Goal: Task Accomplishment & Management: Manage account settings

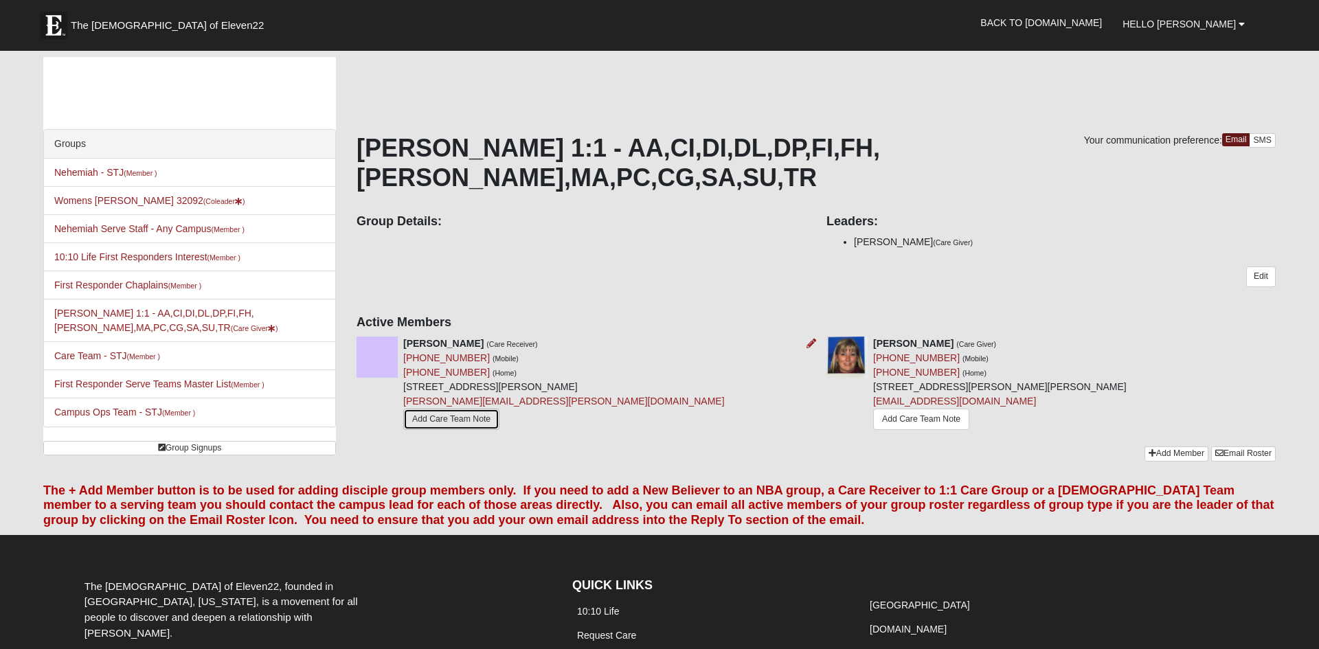
click at [468, 409] on link "Add Care Team Note" at bounding box center [451, 419] width 96 height 21
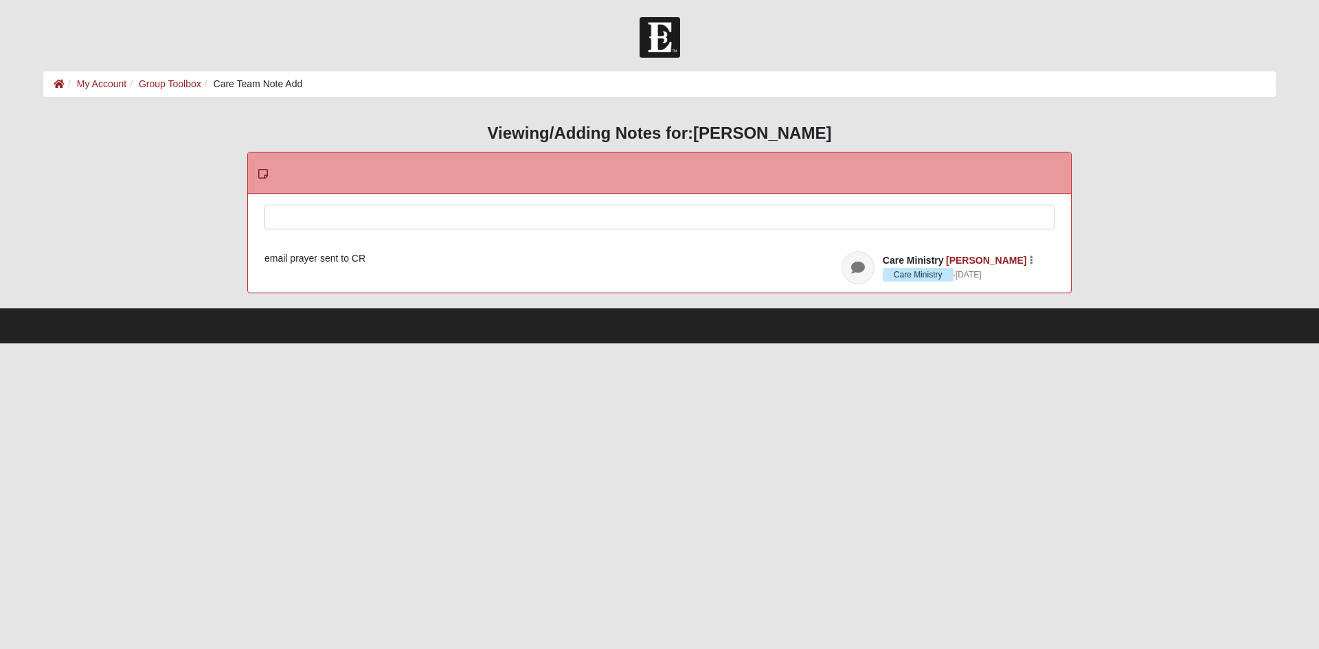
click at [628, 216] on div at bounding box center [659, 235] width 788 height 60
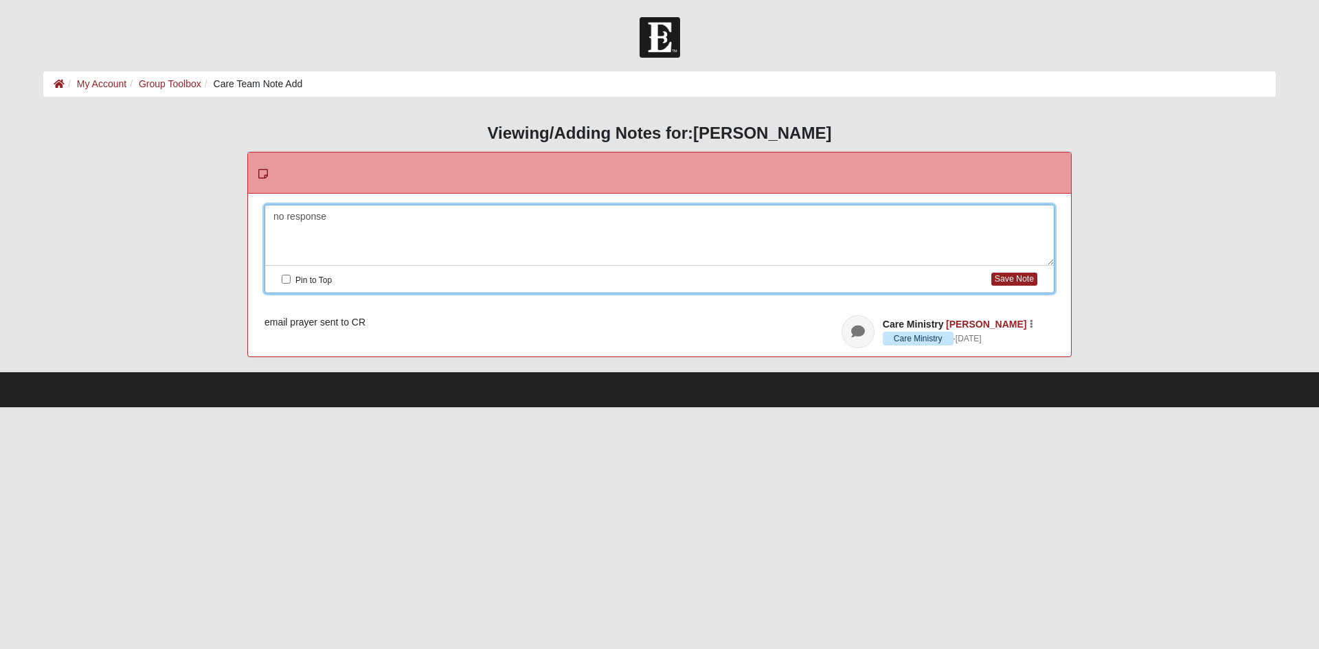
click at [1019, 288] on div "Pin to Top Save Note" at bounding box center [659, 279] width 788 height 27
click at [1019, 282] on button "Save Note" at bounding box center [1014, 279] width 46 height 13
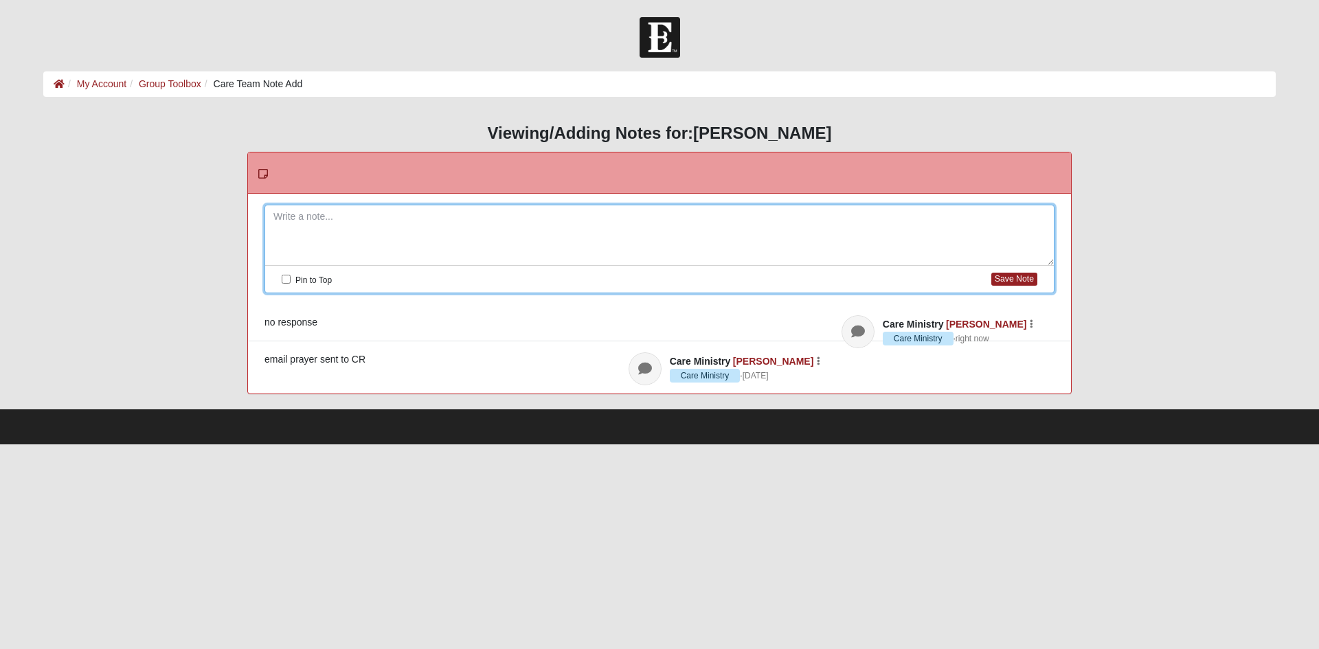
click at [863, 119] on div "HTML Content Viewing/Adding Notes for: Jamie Ball Please correct the following:…" at bounding box center [659, 259] width 1253 height 297
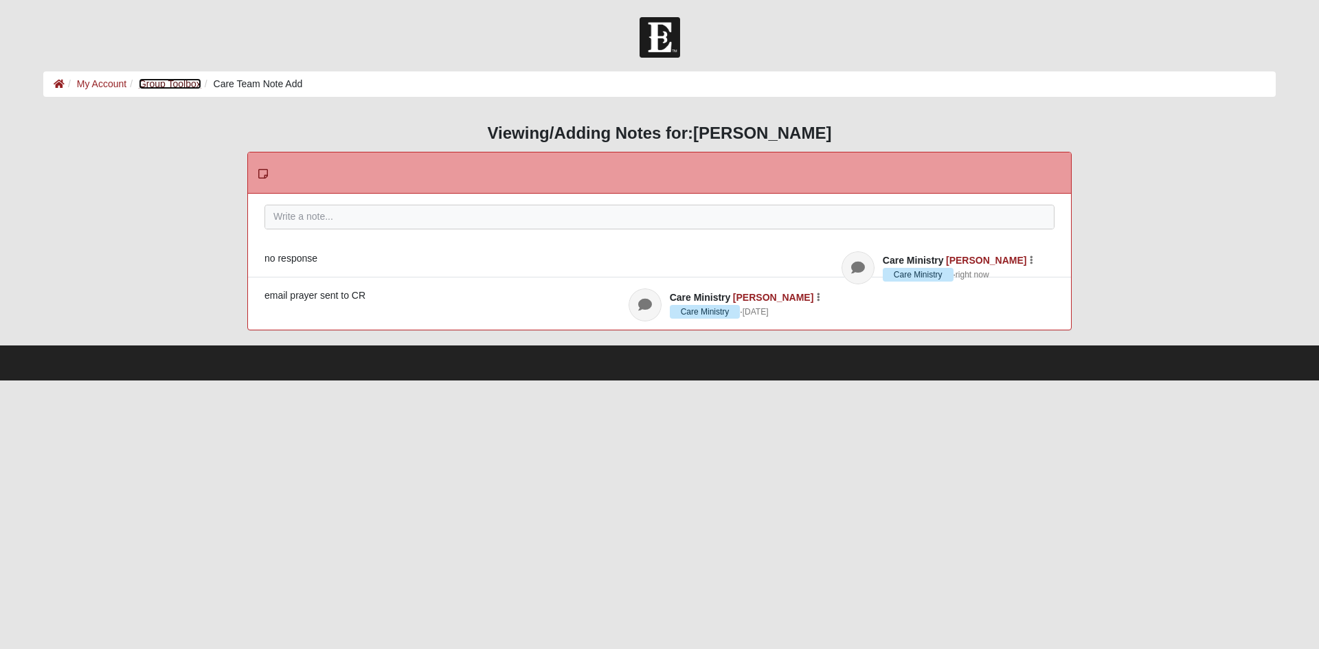
click at [174, 83] on link "Group Toolbox" at bounding box center [170, 83] width 63 height 11
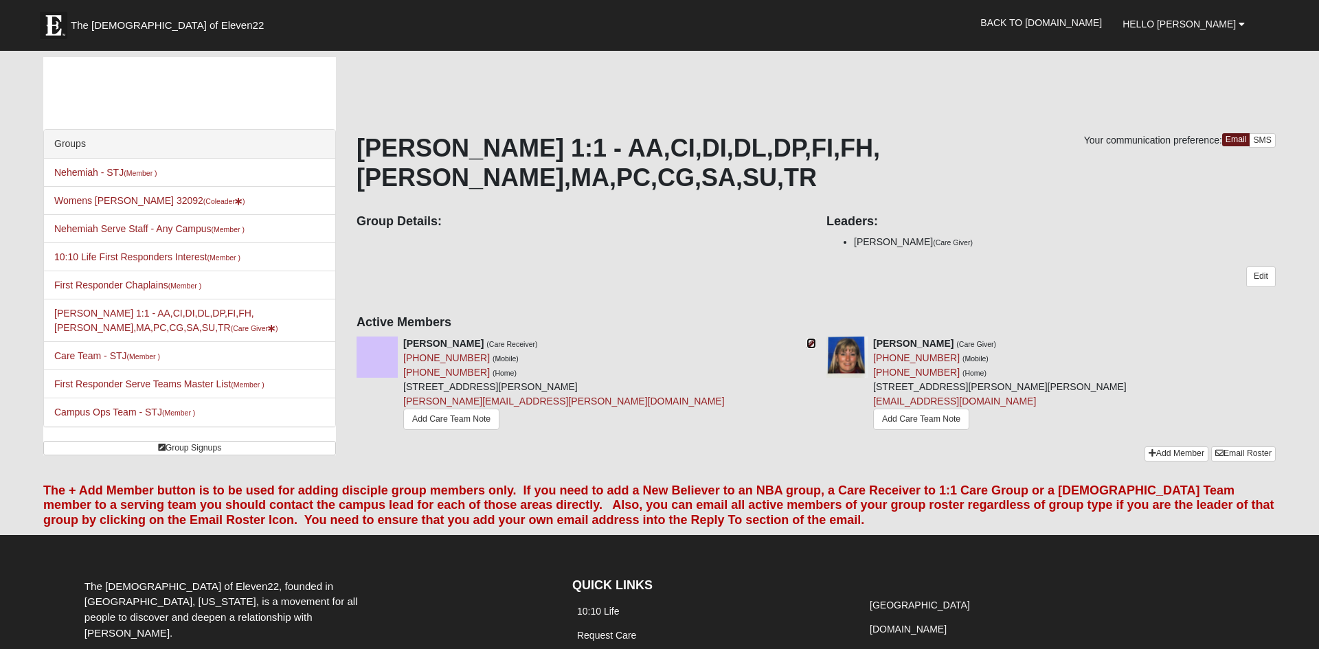
click at [811, 339] on icon at bounding box center [811, 344] width 10 height 10
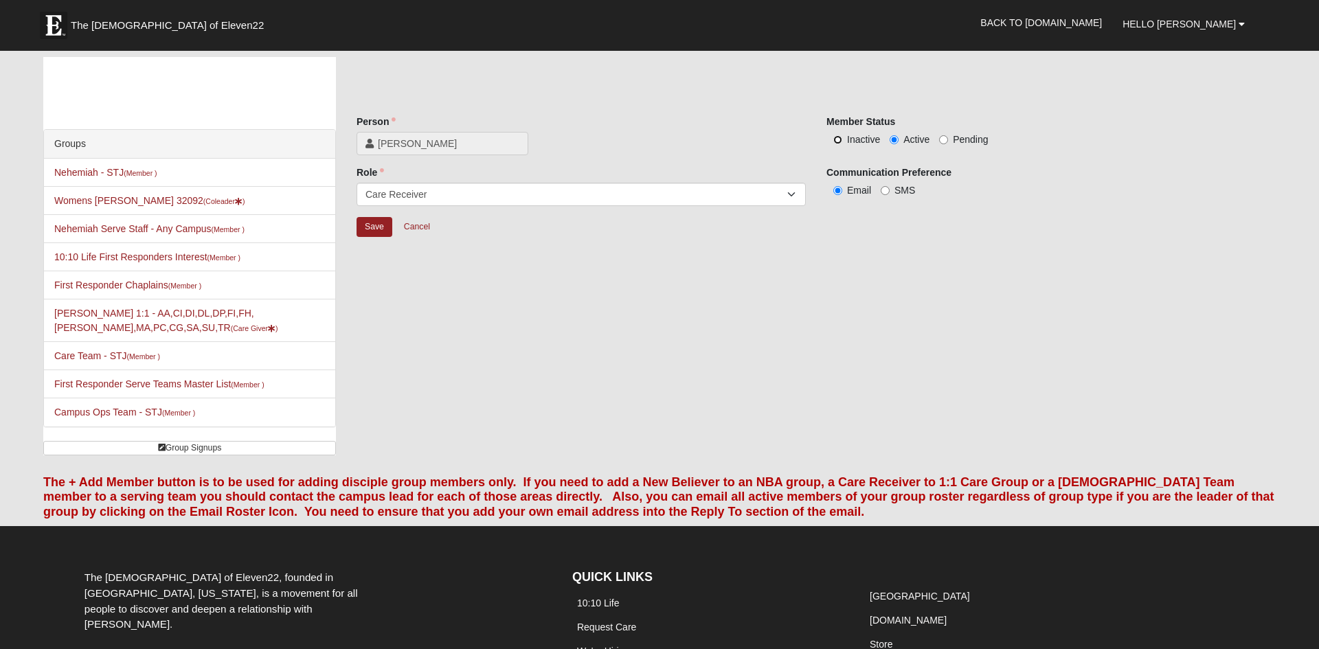
click at [837, 141] on input "Inactive" at bounding box center [837, 139] width 9 height 9
radio input "true"
click at [376, 229] on input "Save" at bounding box center [374, 227] width 36 height 20
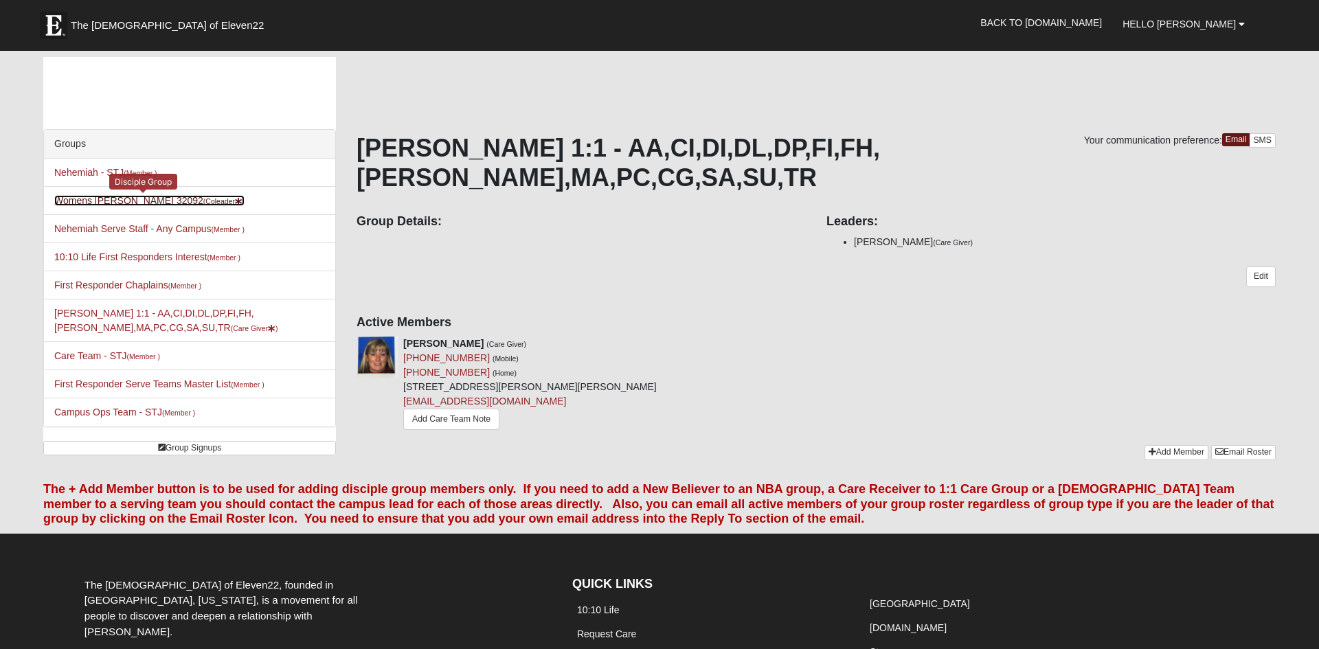
click at [124, 201] on link "Womens Driskell-Mele 32092 (Coleader )" at bounding box center [149, 200] width 190 height 11
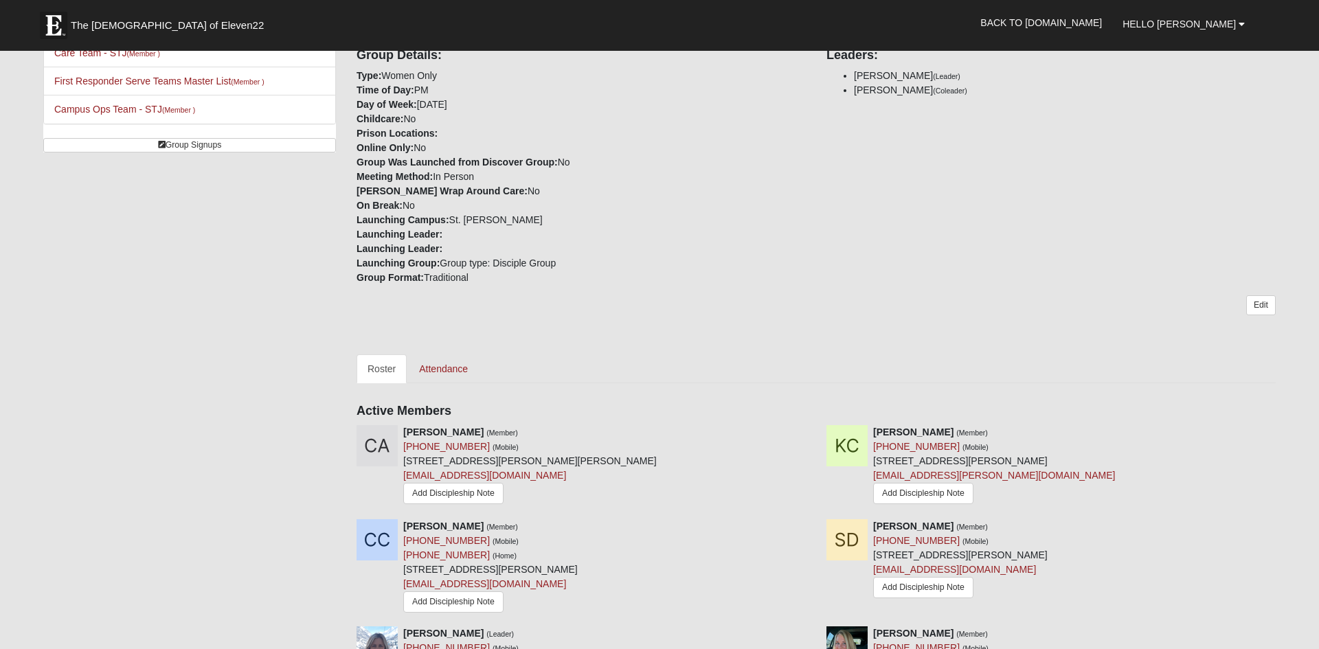
scroll to position [310, 0]
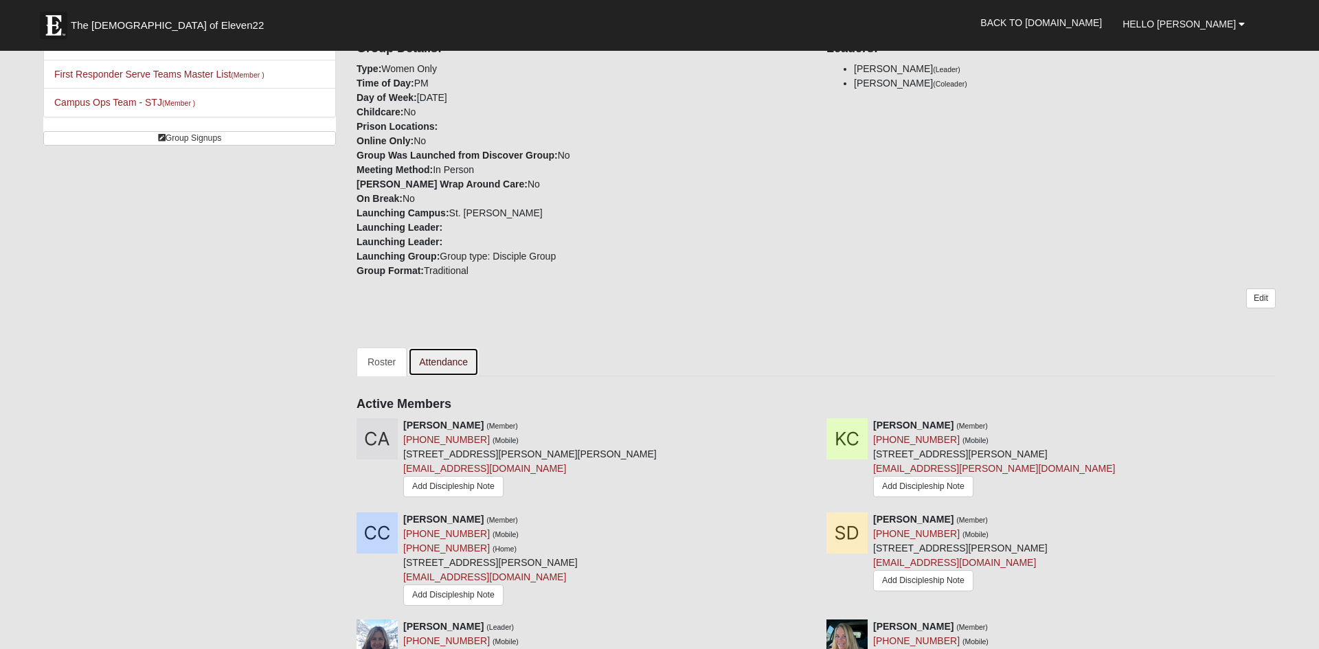
click at [452, 348] on link "Attendance" at bounding box center [443, 362] width 71 height 29
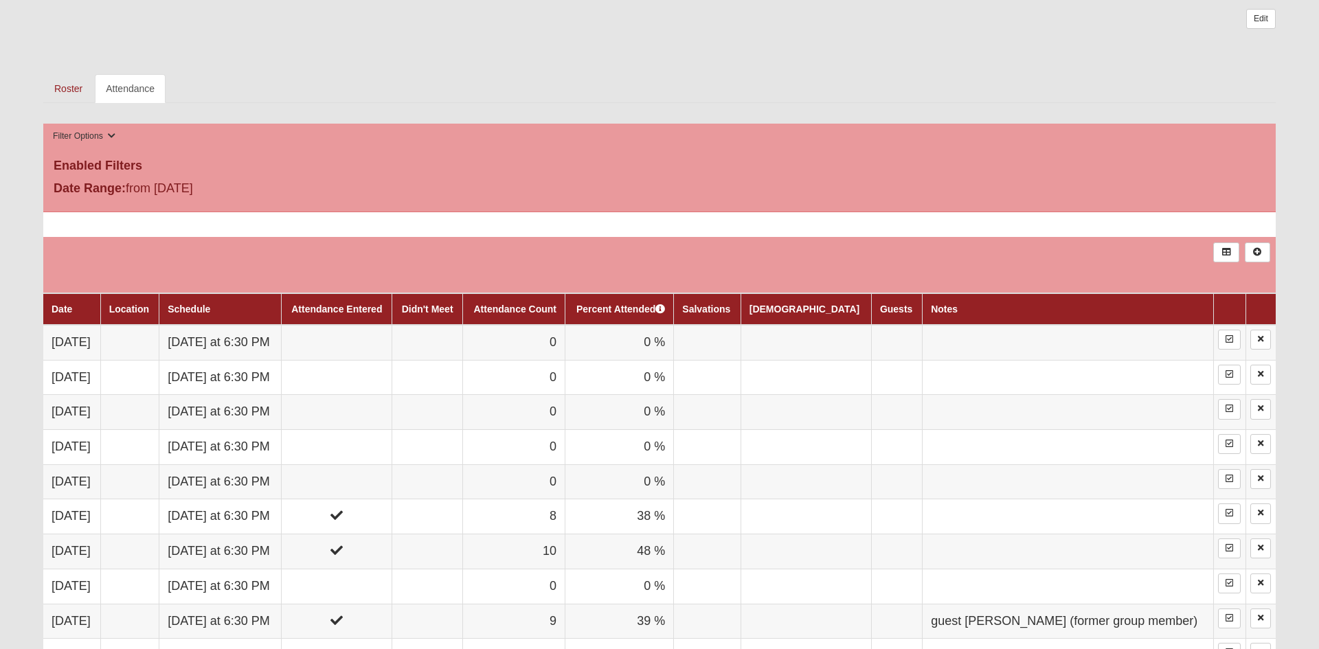
scroll to position [575, 0]
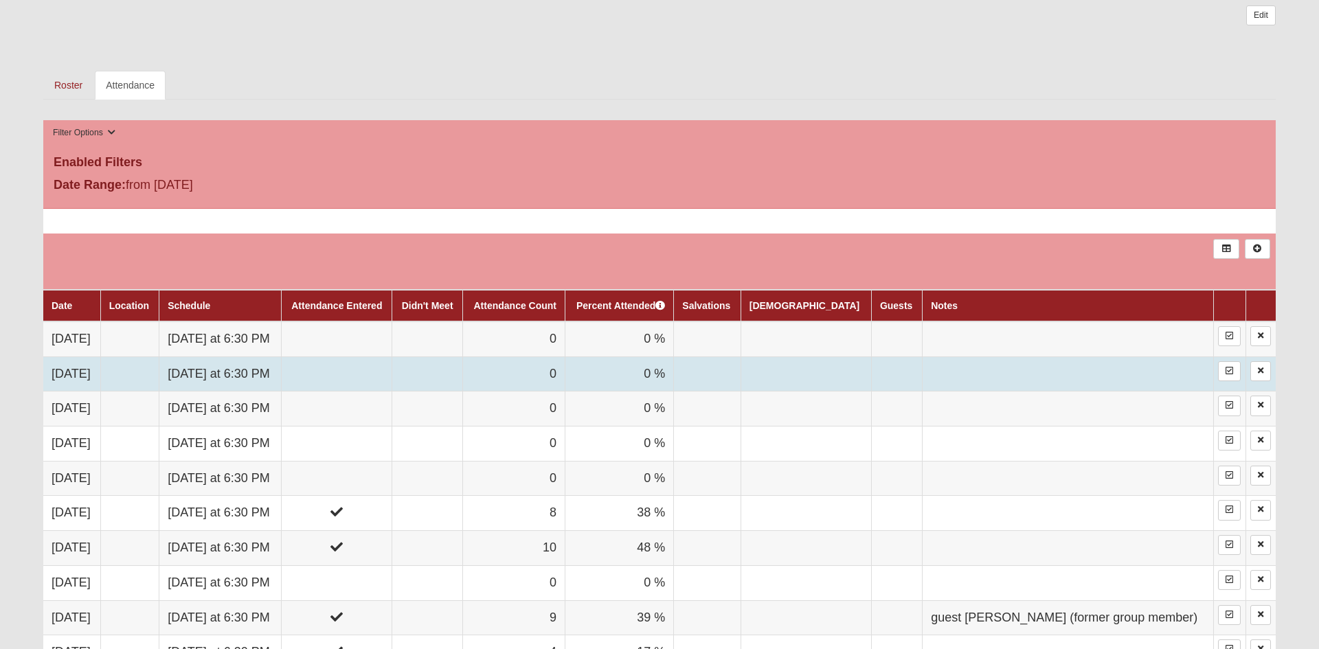
click at [388, 383] on td at bounding box center [337, 373] width 111 height 35
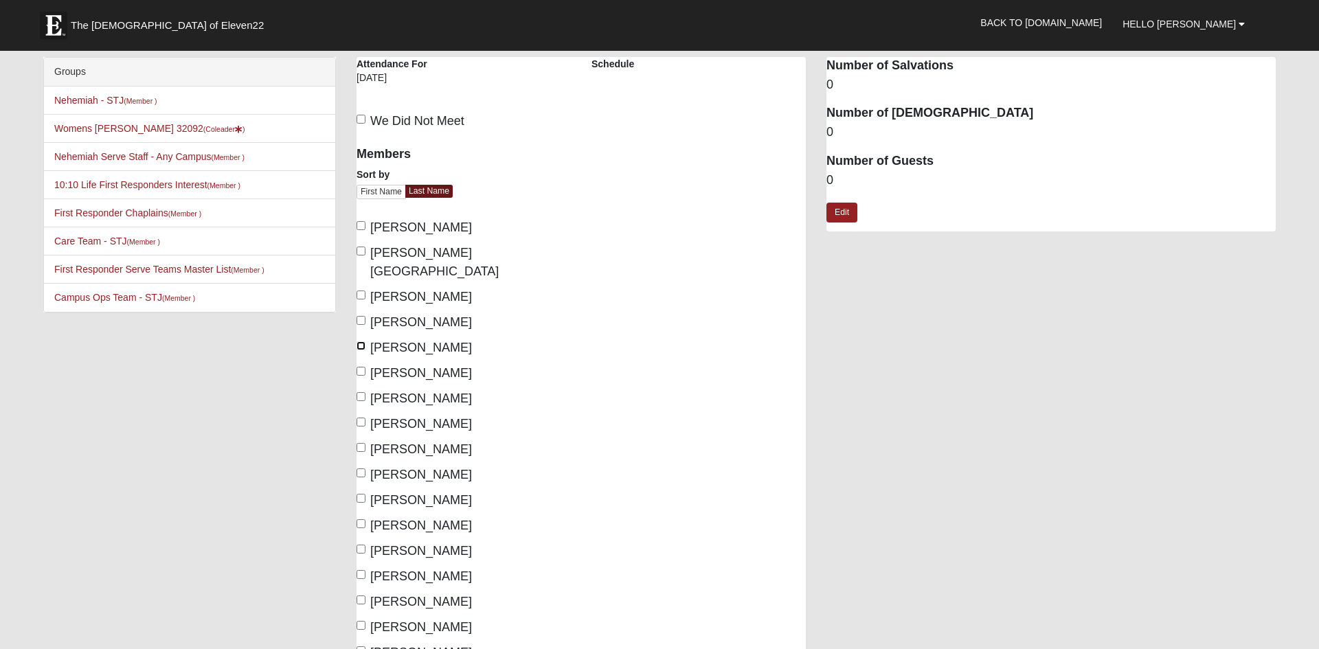
click at [361, 341] on input "[PERSON_NAME]" at bounding box center [360, 345] width 9 height 9
checkbox input "true"
click at [361, 367] on input "[PERSON_NAME]" at bounding box center [360, 371] width 9 height 9
checkbox input "true"
click at [359, 468] on input "Lean, Holly" at bounding box center [360, 472] width 9 height 9
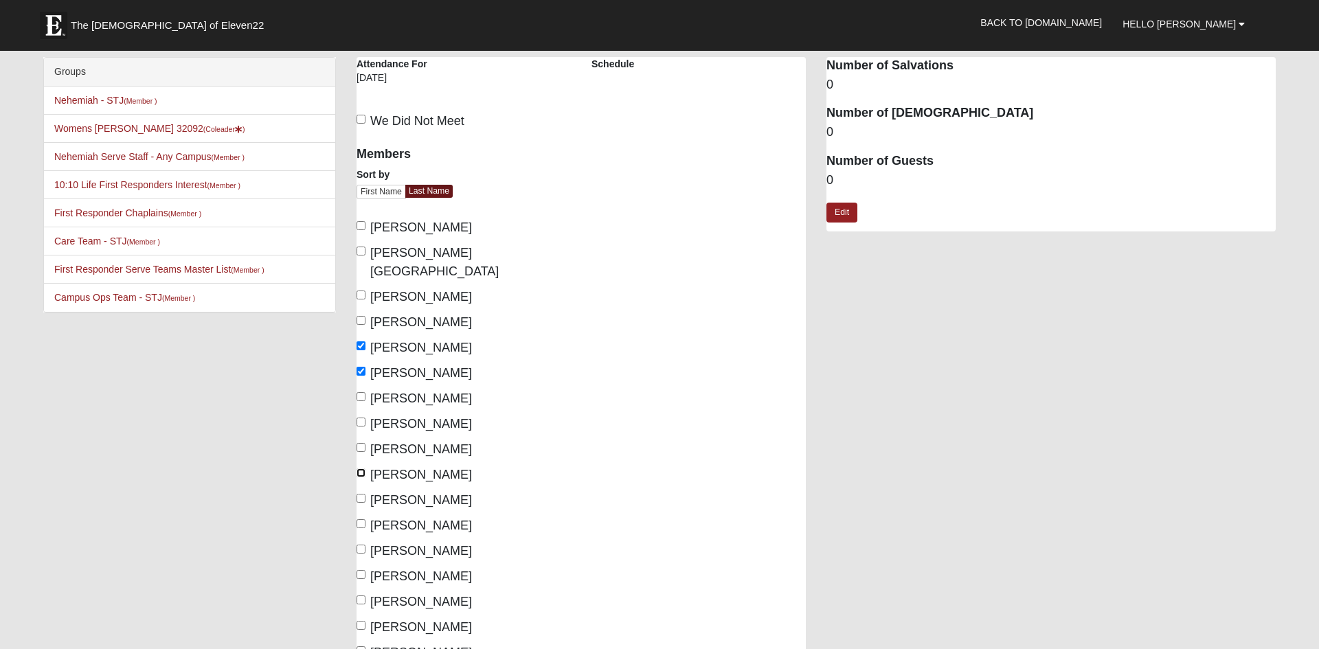
checkbox input "true"
click at [361, 519] on input "Mele, Gina" at bounding box center [360, 523] width 9 height 9
checkbox input "true"
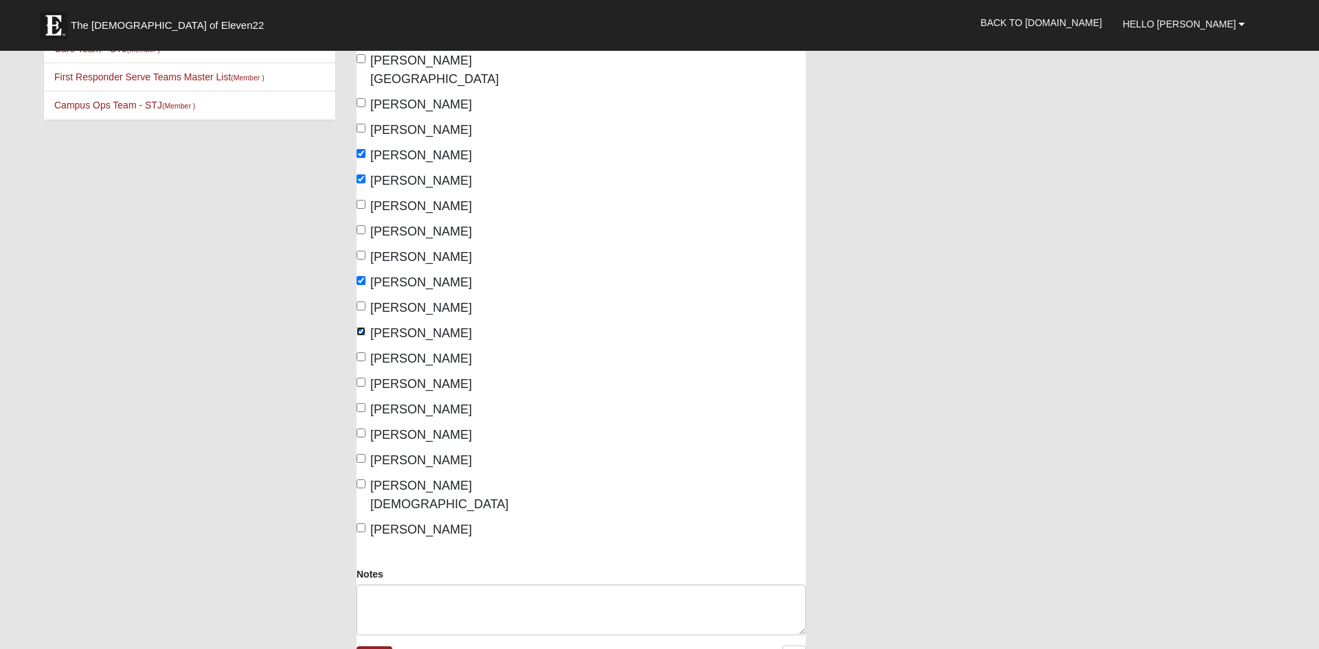
scroll to position [198, 0]
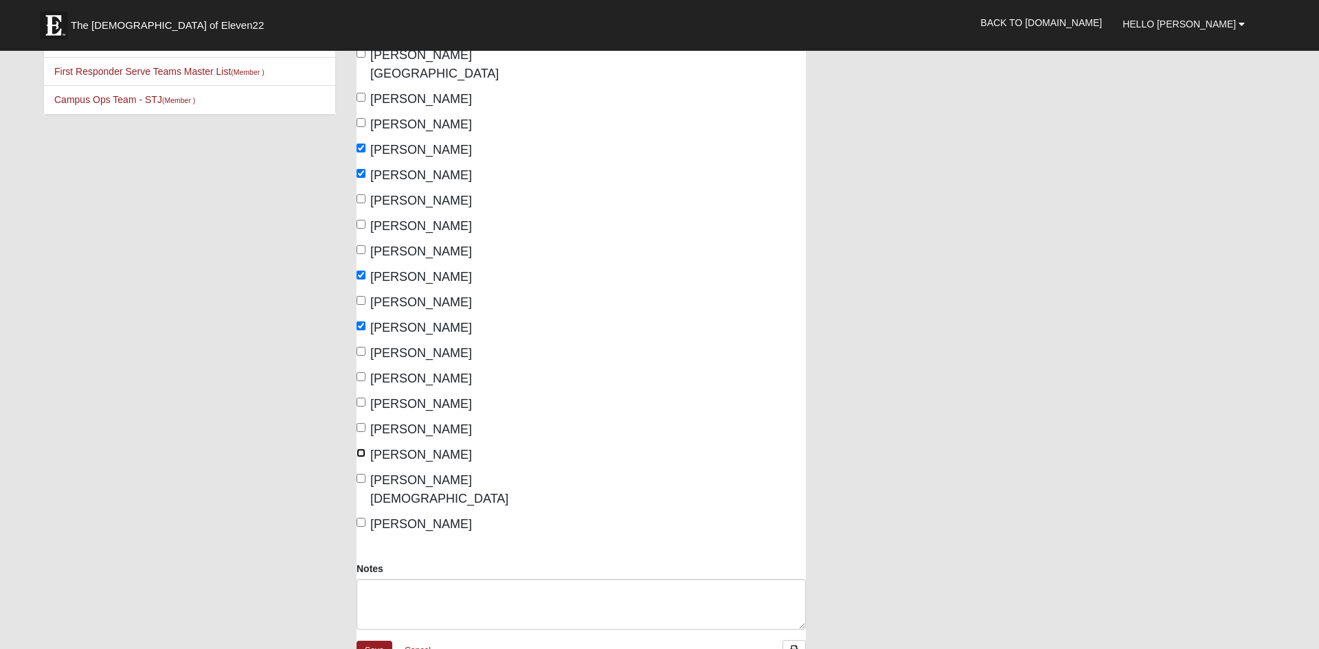
click at [359, 448] on input "[PERSON_NAME]" at bounding box center [360, 452] width 9 height 9
checkbox input "true"
click at [360, 474] on input "Smith, Zulema" at bounding box center [360, 478] width 9 height 9
checkbox input "true"
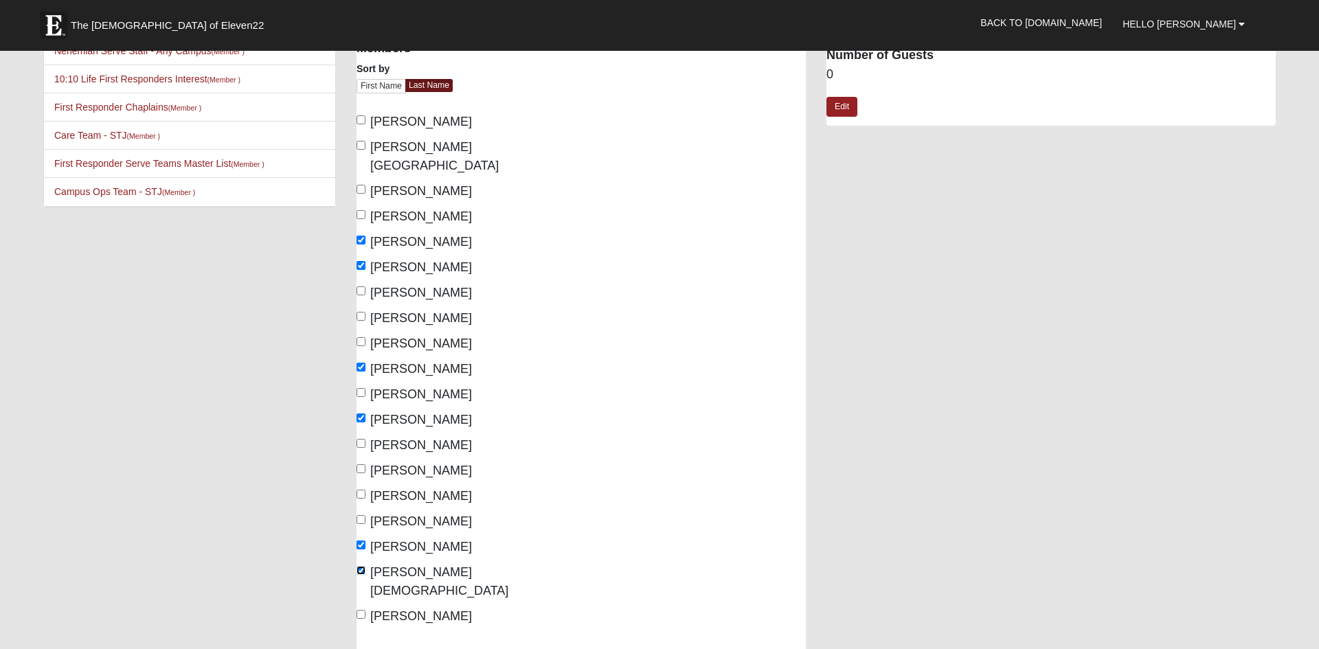
scroll to position [98, 0]
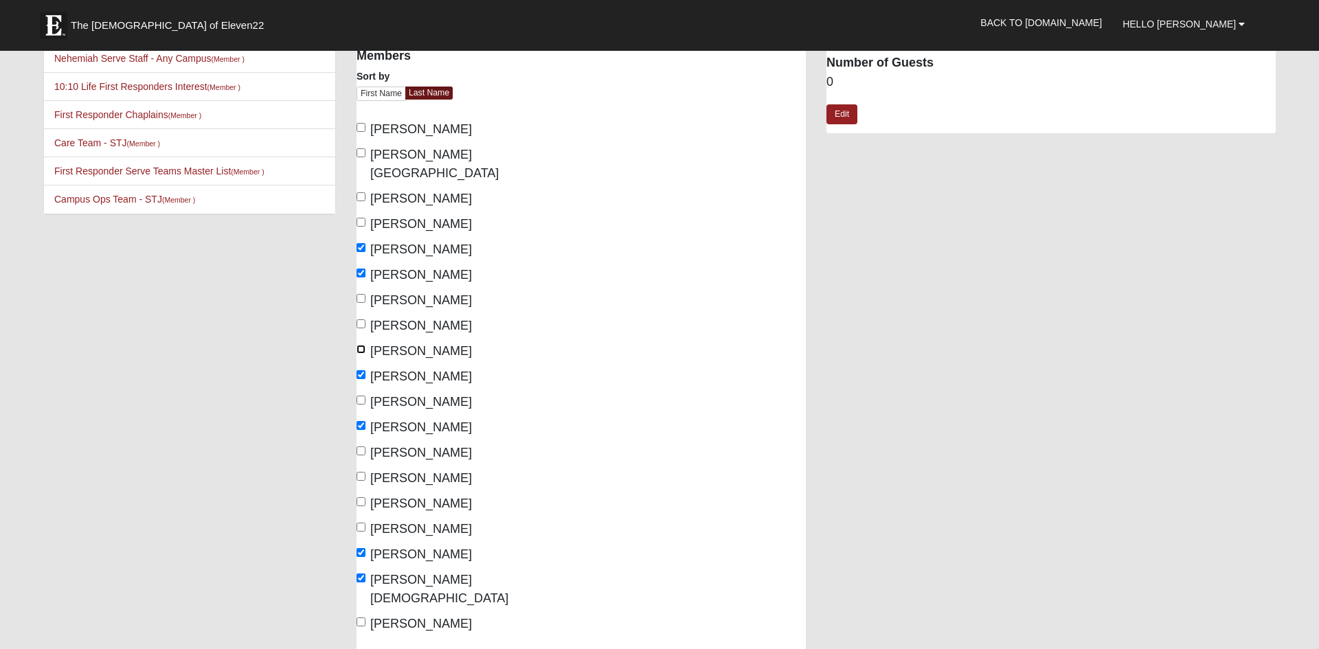
click at [362, 345] on input "Kennair, Amy" at bounding box center [360, 349] width 9 height 9
checkbox input "true"
click at [363, 126] on input "Allen, Courtney" at bounding box center [360, 127] width 9 height 9
checkbox input "true"
click at [361, 192] on input "Corbitt, Catherine" at bounding box center [360, 196] width 9 height 9
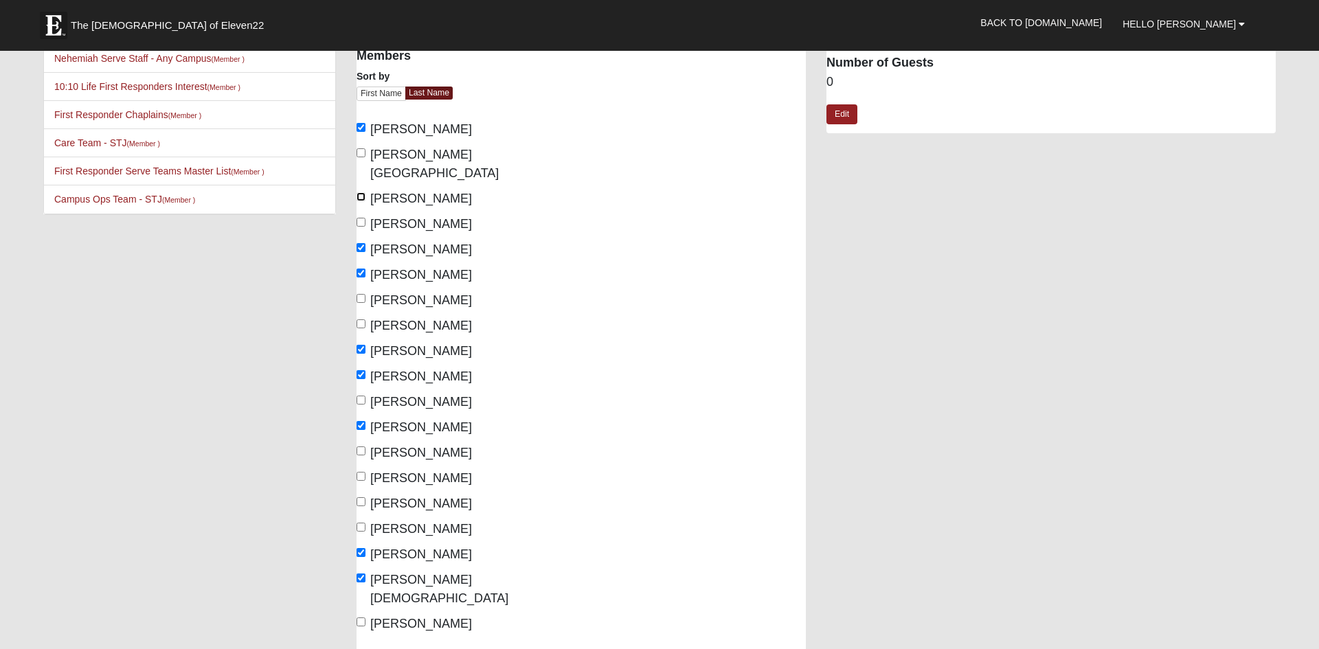
checkbox input "true"
click at [362, 523] on input "Scheuer, Eileen" at bounding box center [360, 527] width 9 height 9
checkbox input "true"
click at [361, 150] on input "Calvo, Karissa" at bounding box center [360, 152] width 9 height 9
checkbox input "true"
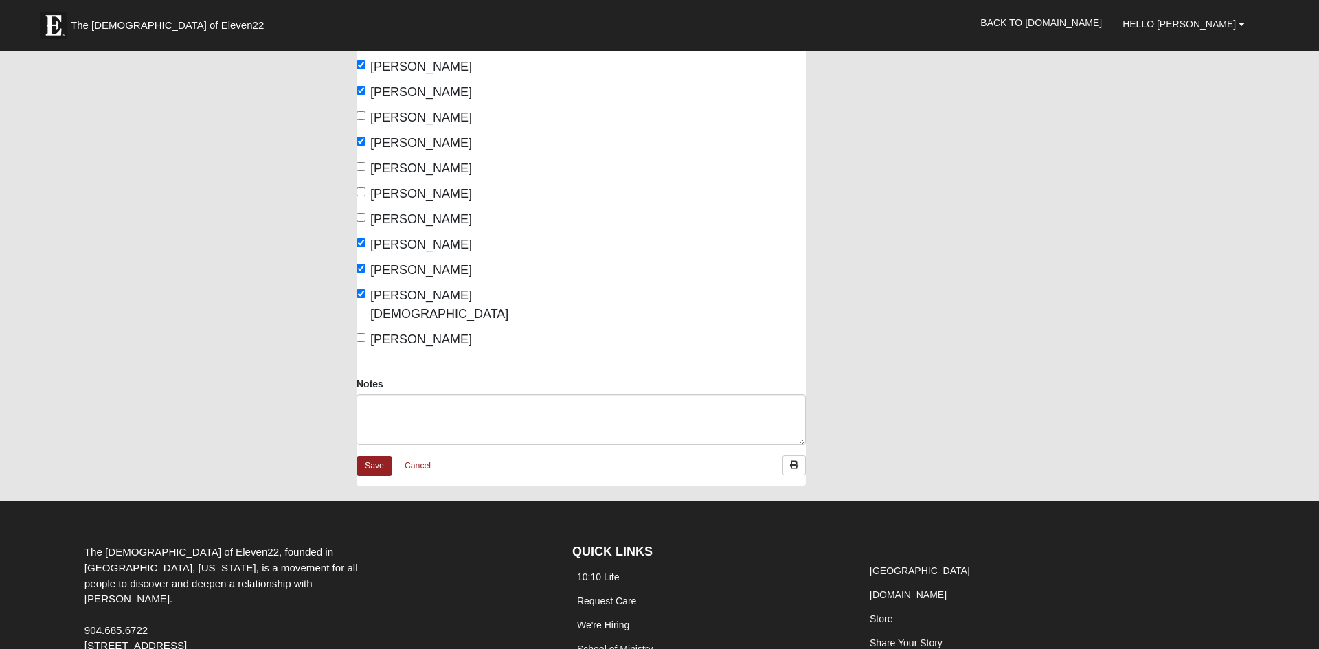
scroll to position [385, 0]
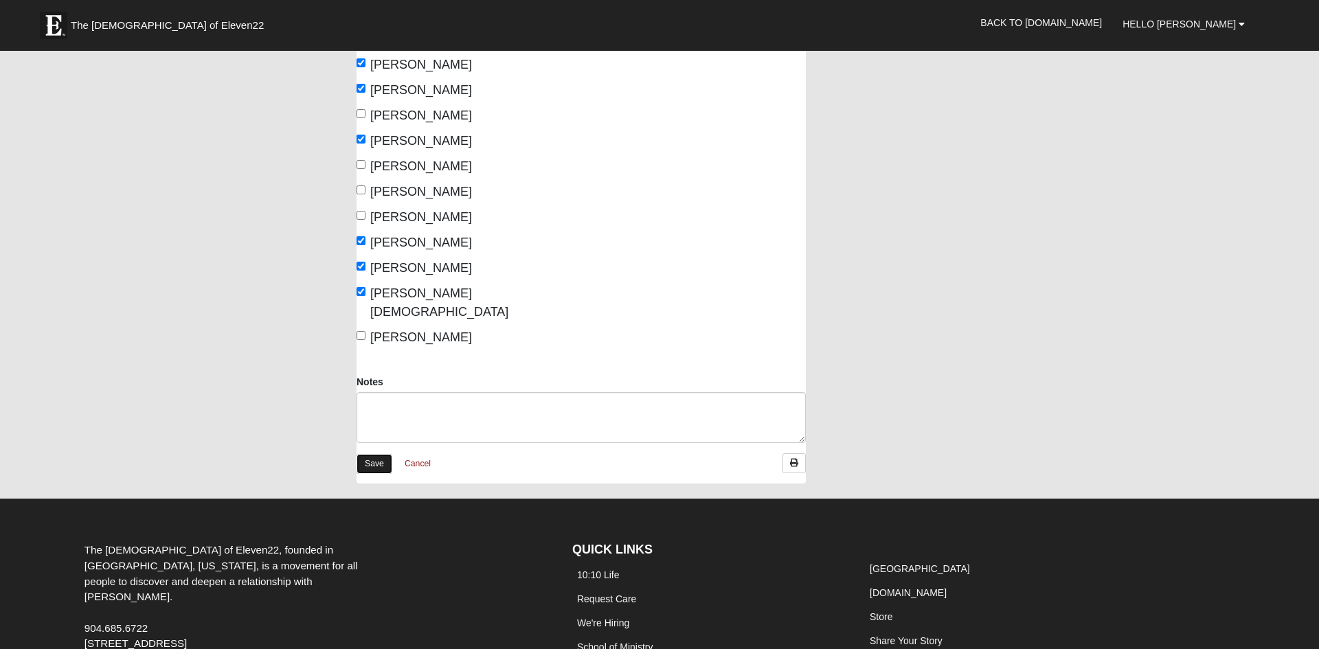
click at [376, 454] on link "Save" at bounding box center [374, 464] width 36 height 20
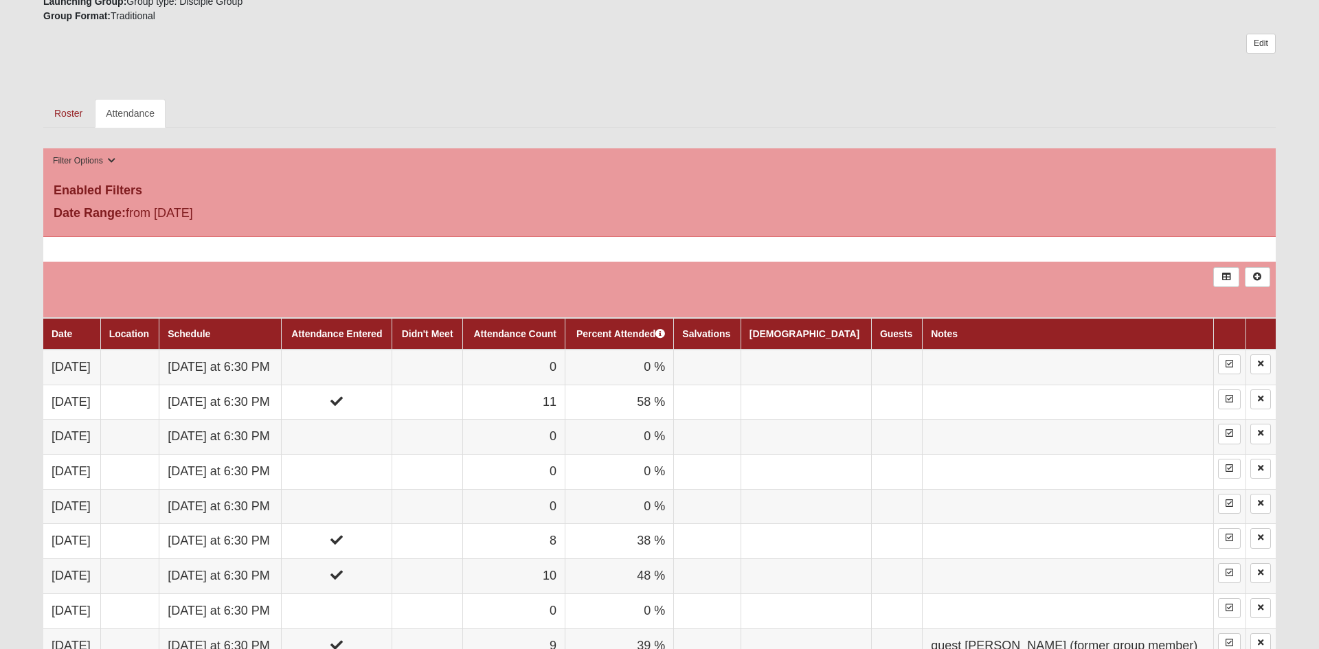
scroll to position [547, 0]
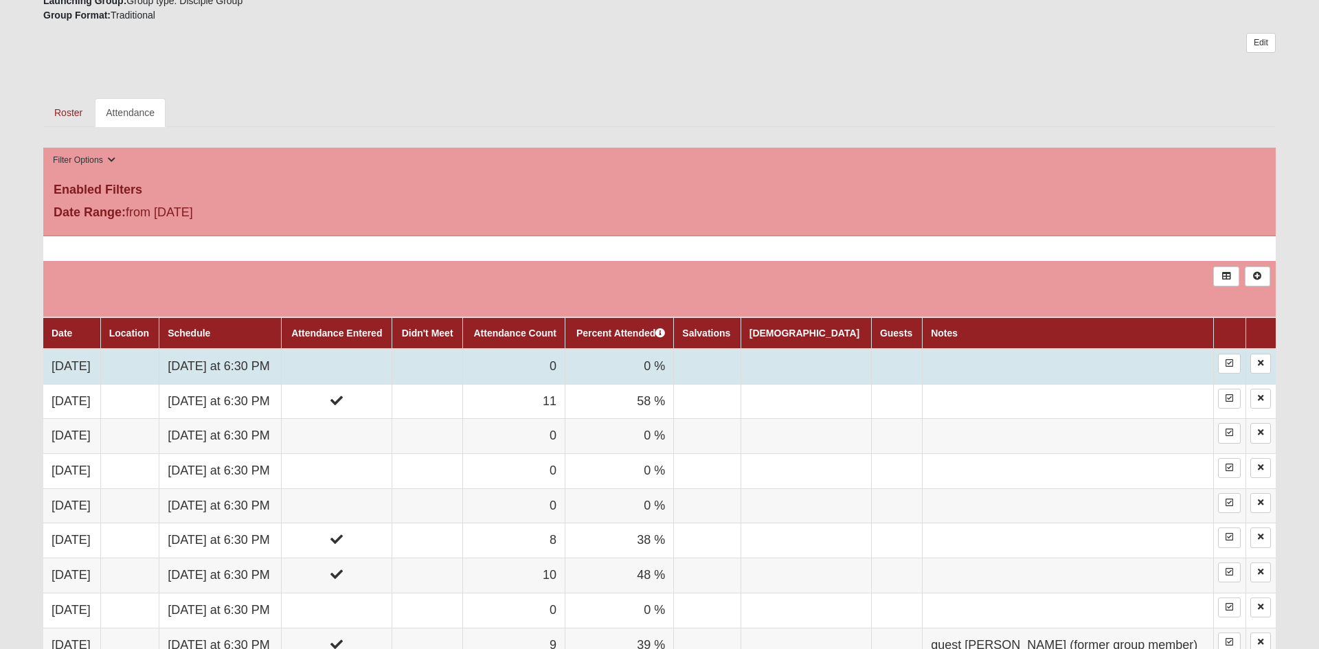
click at [389, 372] on td at bounding box center [337, 366] width 111 height 35
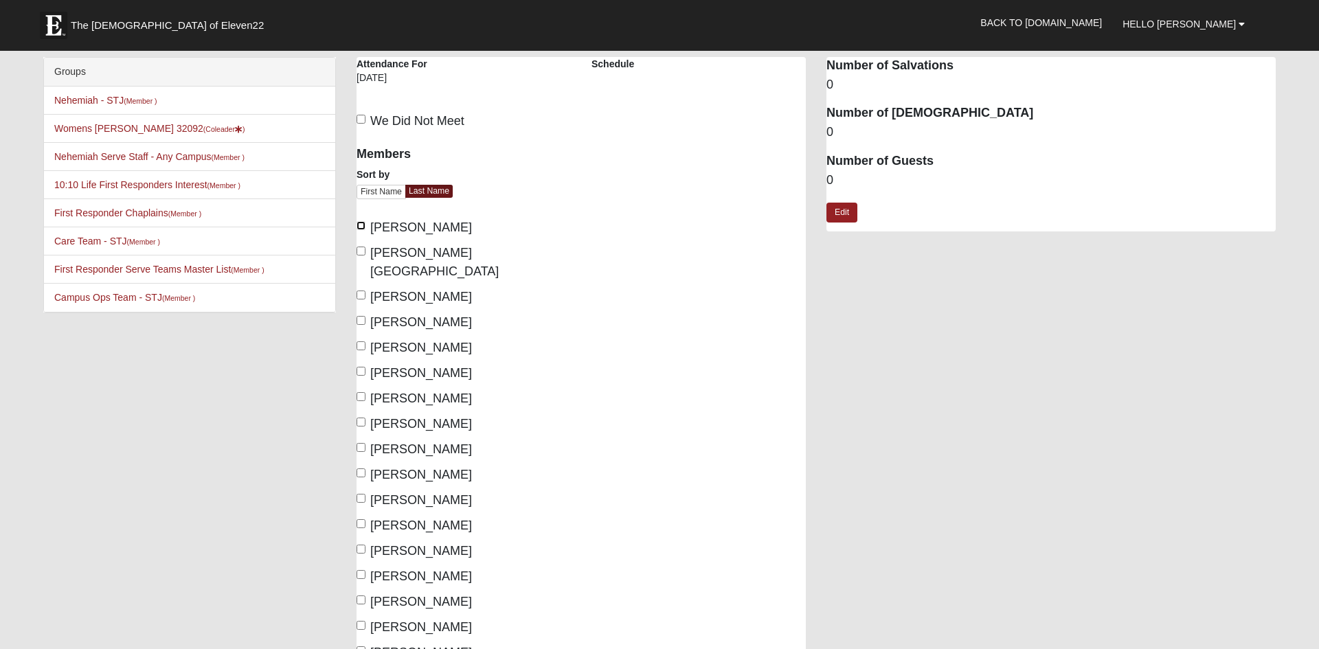
click at [361, 225] on input "Allen, Courtney" at bounding box center [360, 225] width 9 height 9
checkbox input "true"
click at [361, 291] on input "Corbitt, Catherine" at bounding box center [360, 295] width 9 height 9
checkbox input "true"
click at [361, 316] on input "[PERSON_NAME]" at bounding box center [360, 320] width 9 height 9
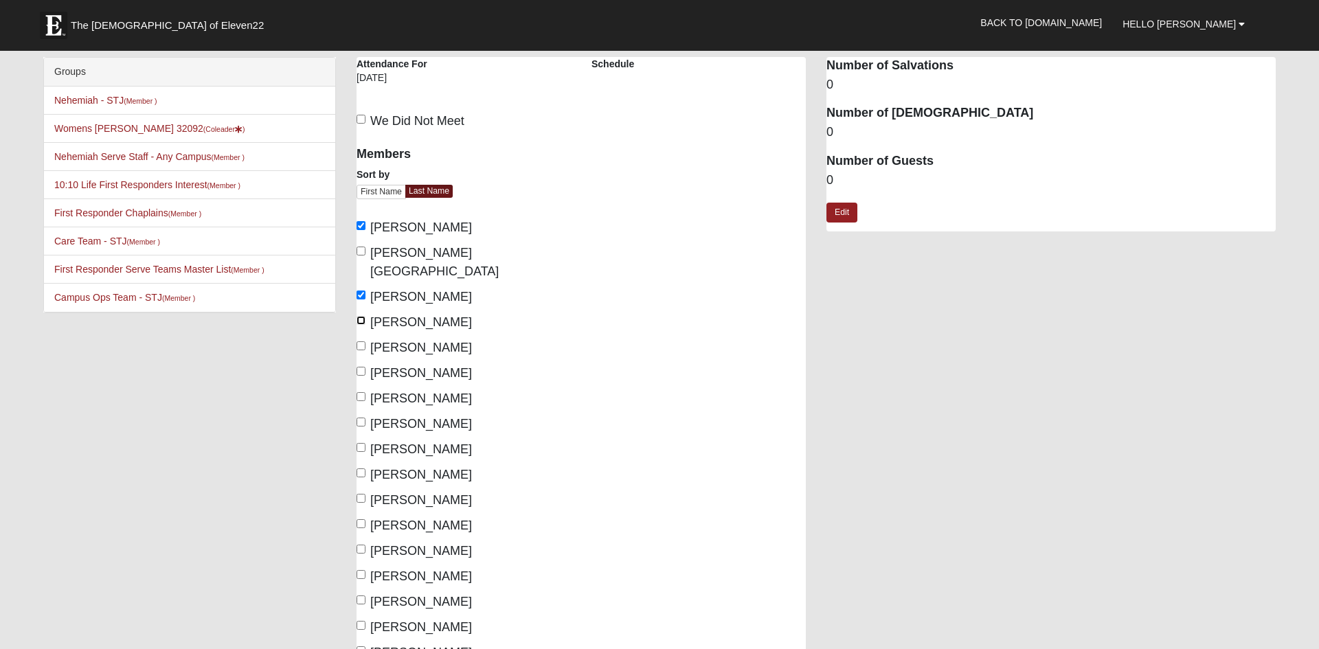
checkbox input "true"
click at [359, 367] on input "Ellis, Abby" at bounding box center [360, 371] width 9 height 9
checkbox input "true"
click at [361, 392] on input "Garland, Brandi" at bounding box center [360, 396] width 9 height 9
checkbox input "true"
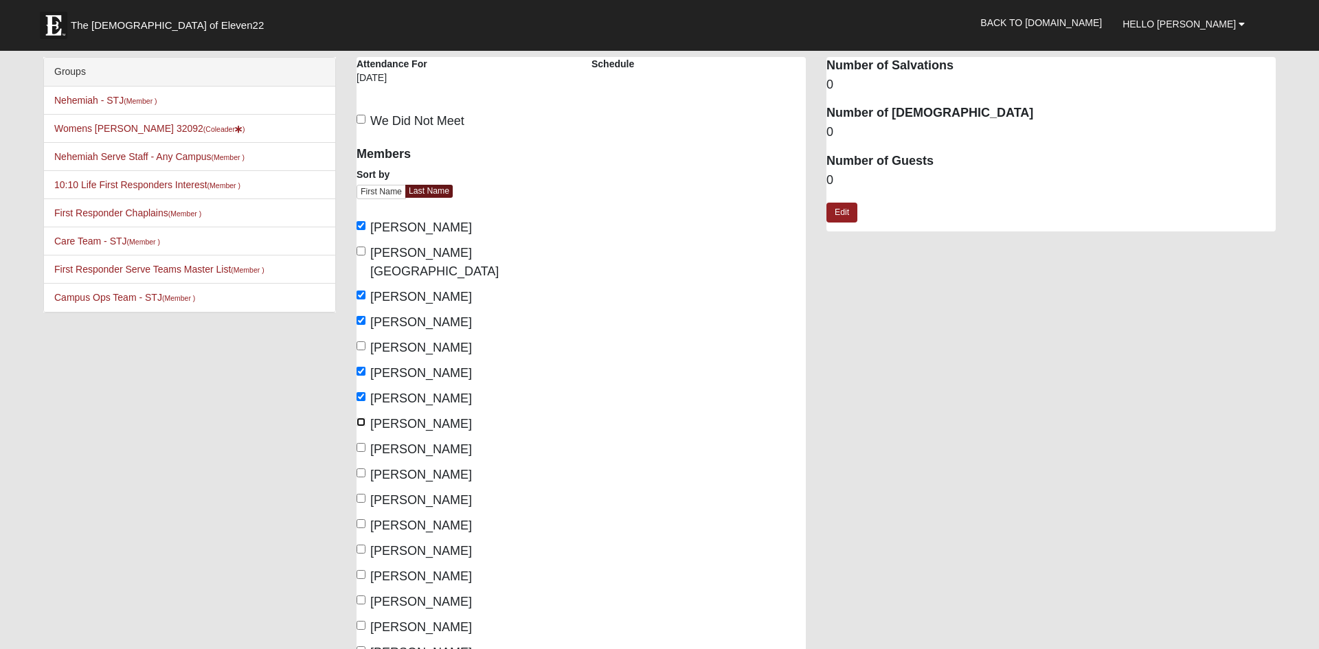
click at [359, 418] on input "Hutcheson, Shelli" at bounding box center [360, 422] width 9 height 9
checkbox input "true"
click at [360, 443] on input "Kennair, Amy" at bounding box center [360, 447] width 9 height 9
checkbox input "true"
click at [363, 494] on input "Lulias, Terry" at bounding box center [360, 498] width 9 height 9
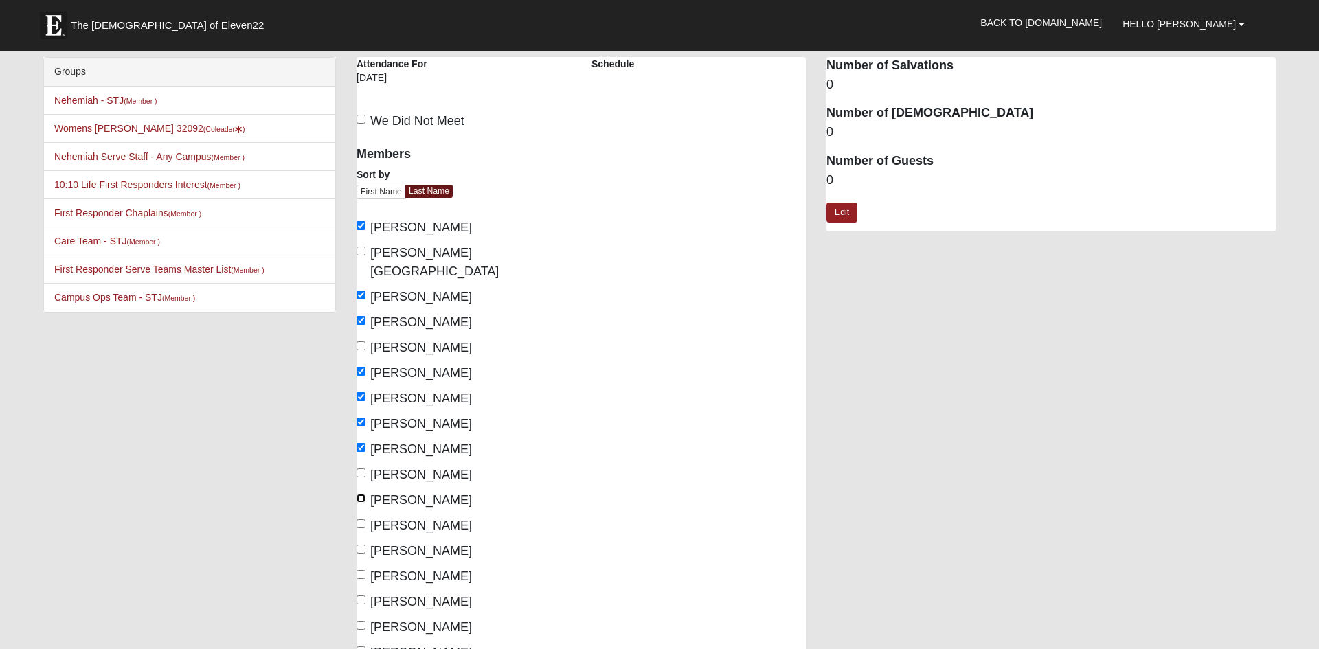
checkbox input "true"
click at [363, 519] on input "Mele, Gina" at bounding box center [360, 523] width 9 height 9
checkbox input "true"
click at [359, 621] on input "Scheuer, Eileen" at bounding box center [360, 625] width 9 height 9
checkbox input "true"
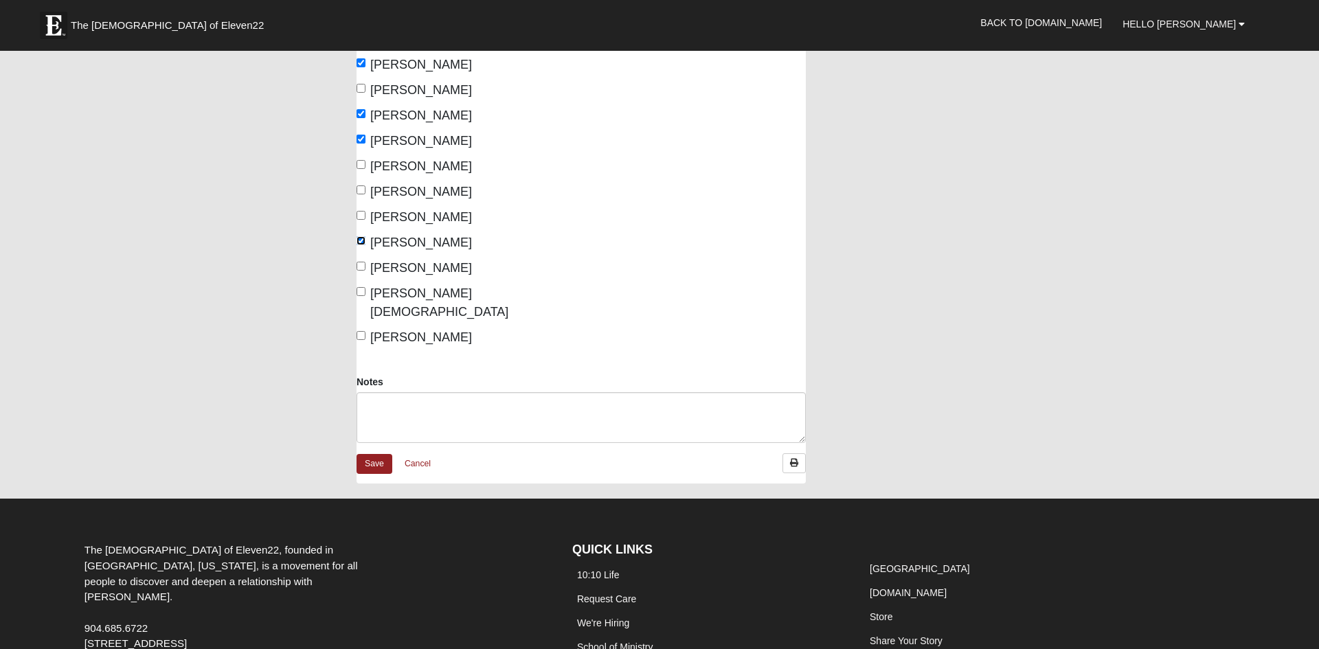
scroll to position [395, 0]
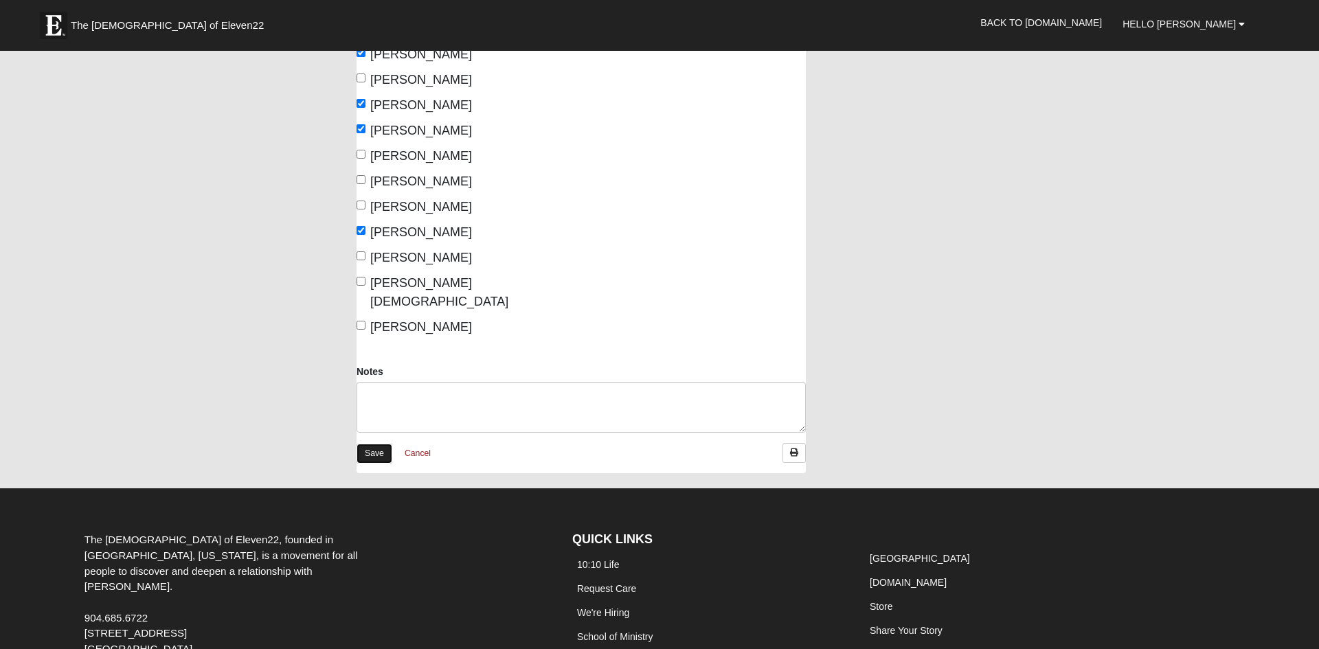
click at [375, 444] on link "Save" at bounding box center [374, 454] width 36 height 20
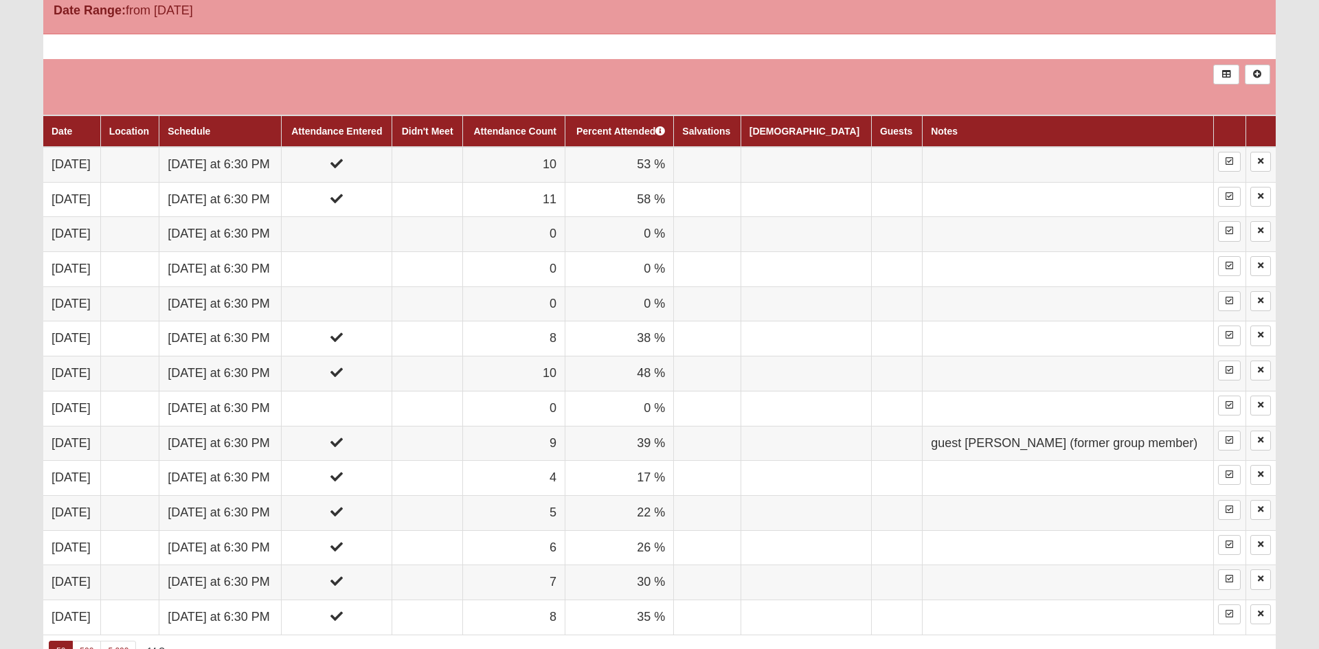
scroll to position [751, 0]
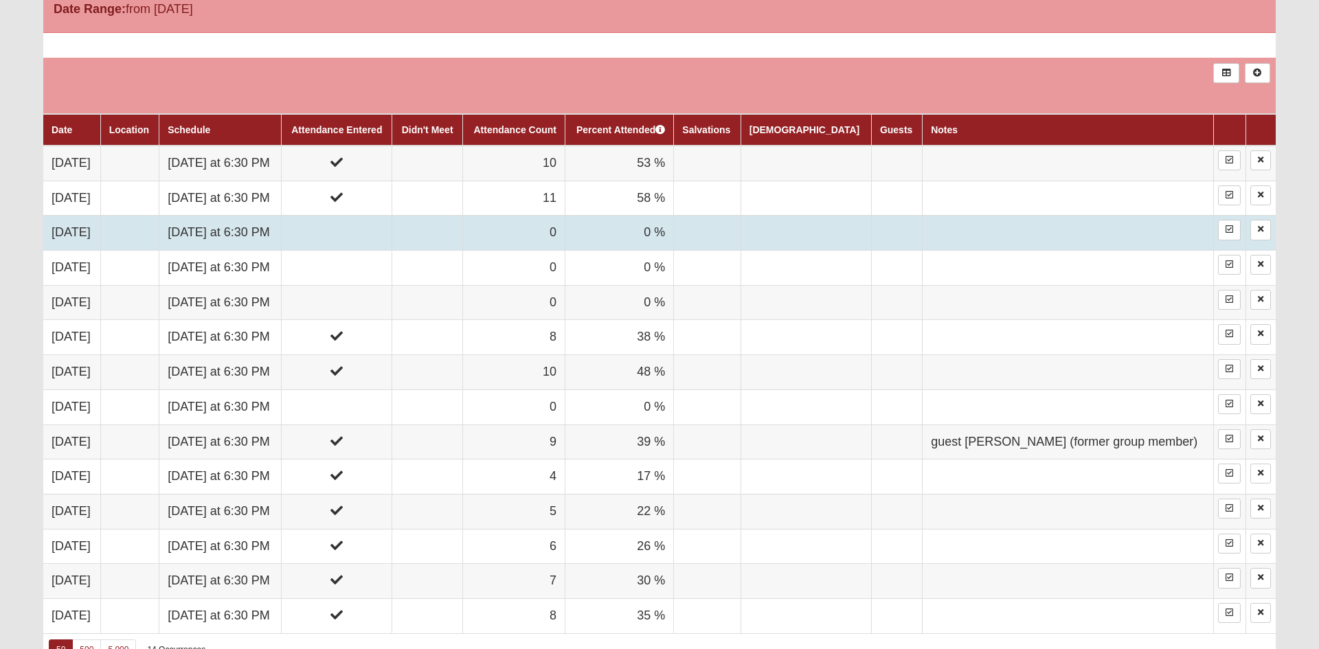
click at [462, 233] on td at bounding box center [427, 233] width 70 height 35
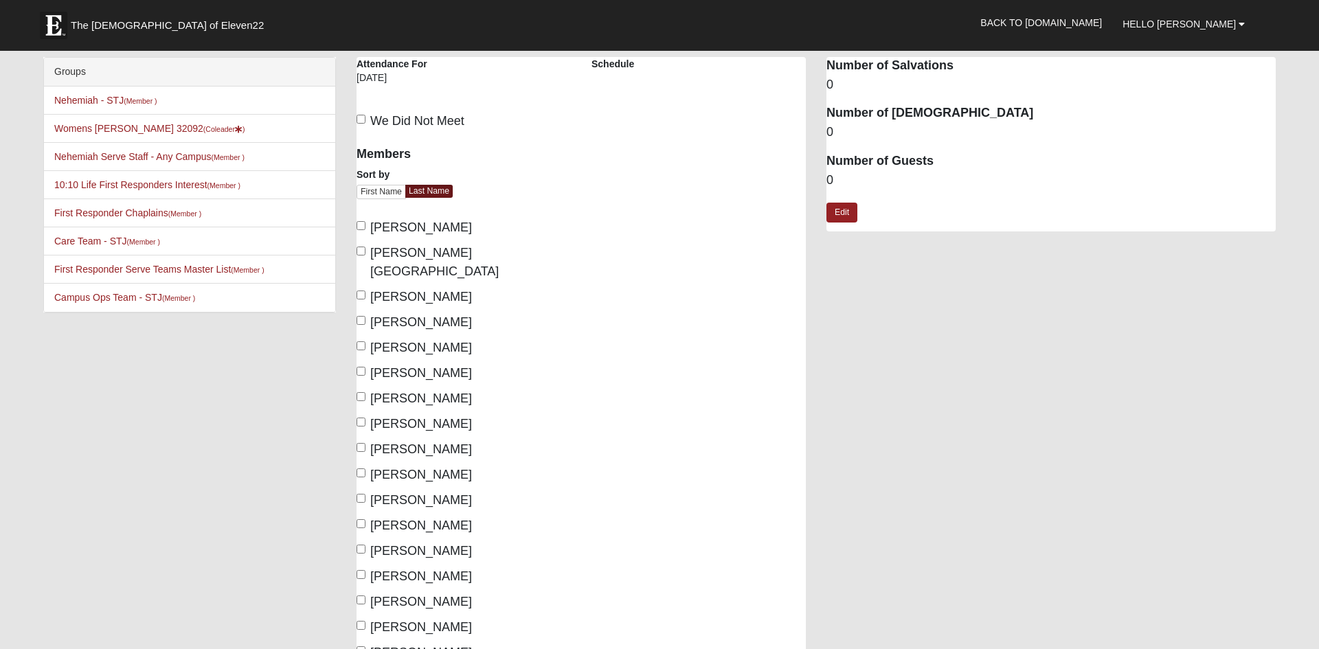
click at [363, 113] on label "We Did Not Meet" at bounding box center [410, 121] width 108 height 19
click at [363, 115] on input "We Did Not Meet" at bounding box center [360, 119] width 9 height 9
checkbox input "true"
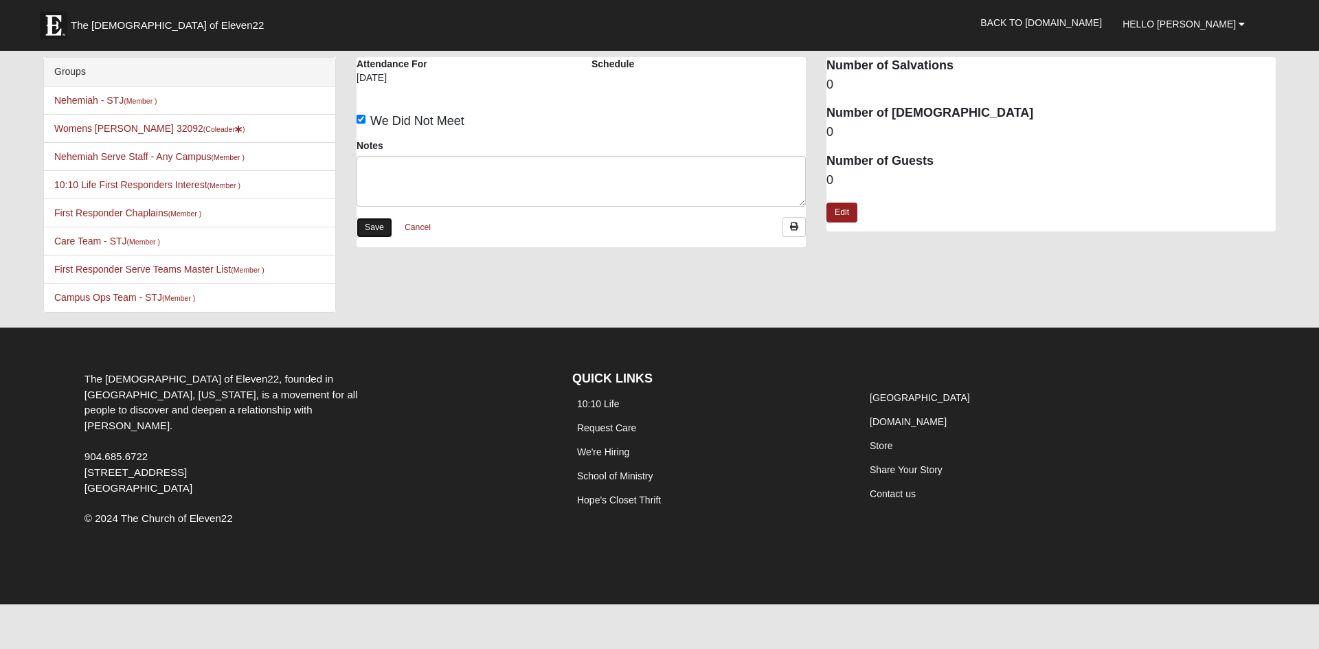
click at [376, 223] on link "Save" at bounding box center [374, 228] width 36 height 20
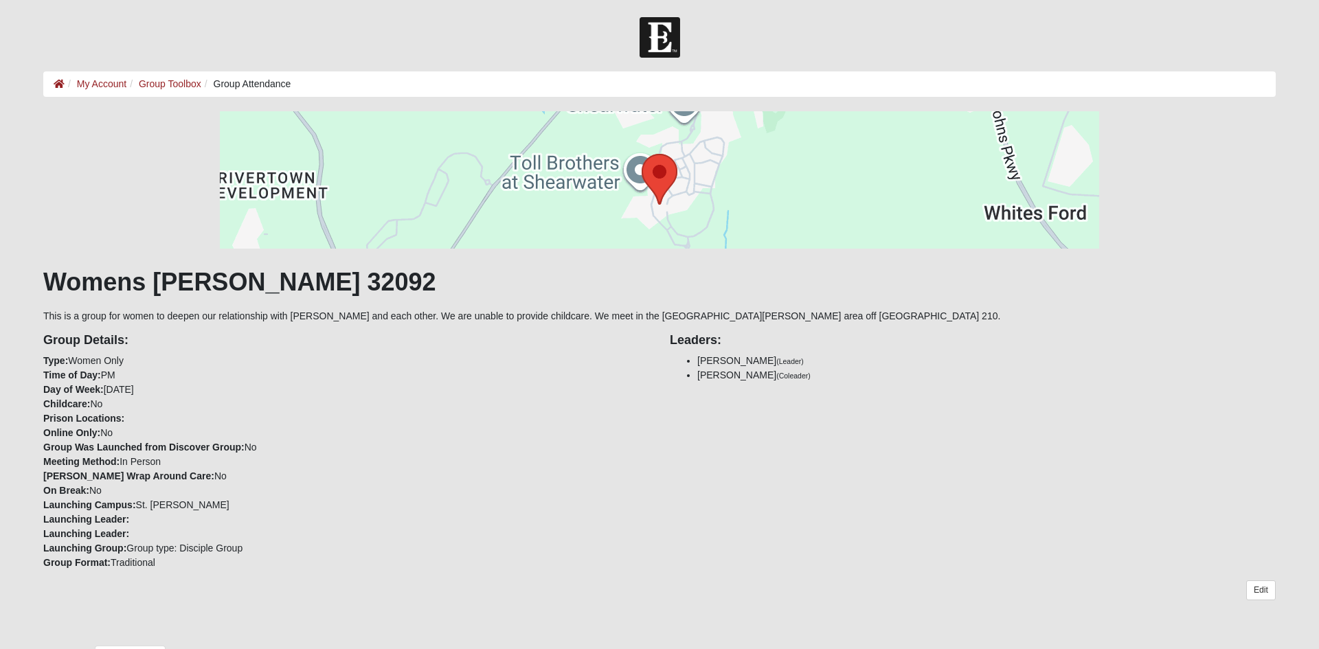
click at [468, 378] on div "Group Details: Type: Women Only Time of Day: PM Day of Week: [DATE] Childcare: …" at bounding box center [346, 446] width 626 height 247
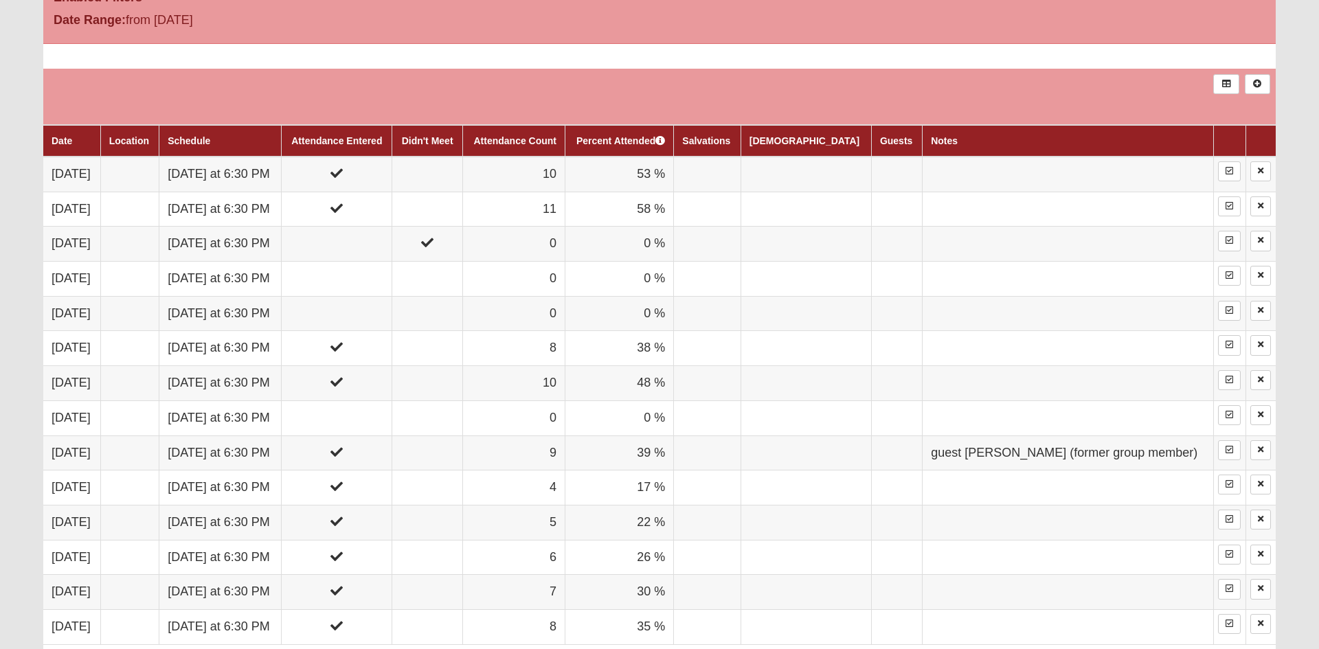
scroll to position [744, 0]
